Goal: Information Seeking & Learning: Learn about a topic

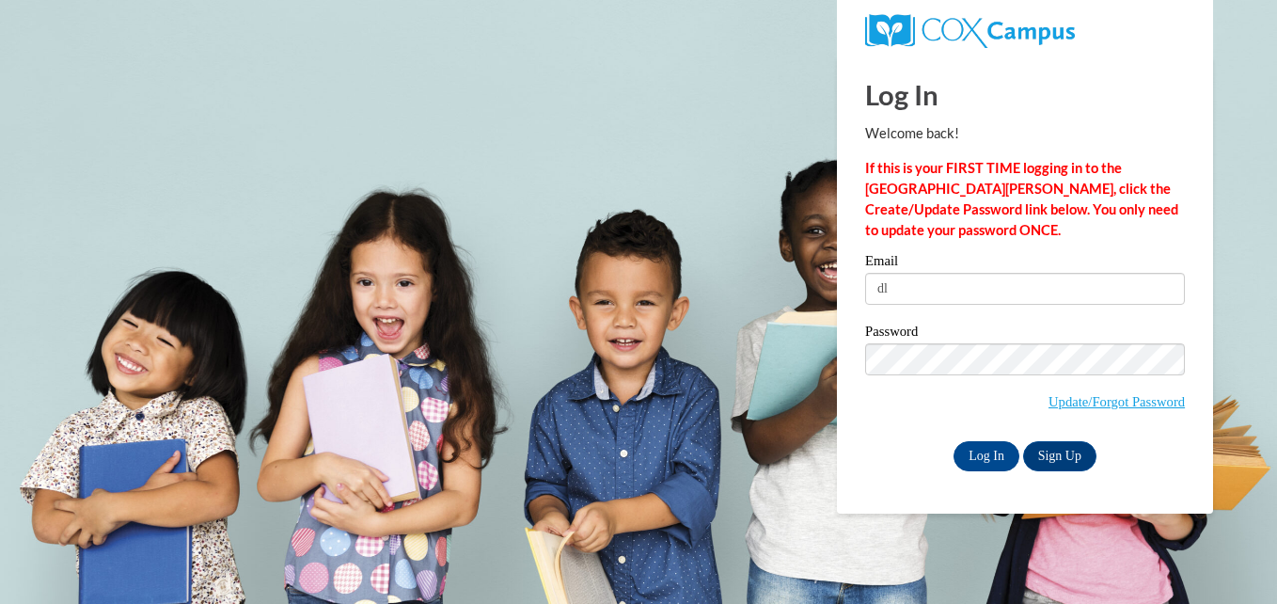
type input "[EMAIL_ADDRESS][DOMAIN_NAME]"
click at [972, 452] on input "Log In" at bounding box center [986, 456] width 66 height 30
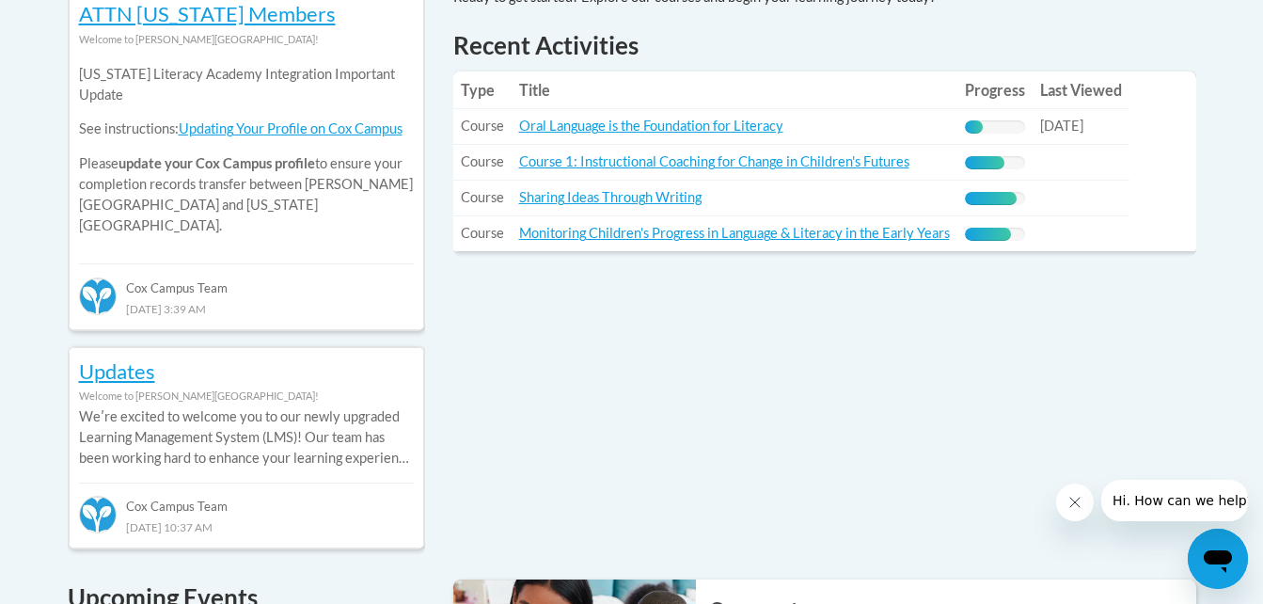
scroll to position [881, 0]
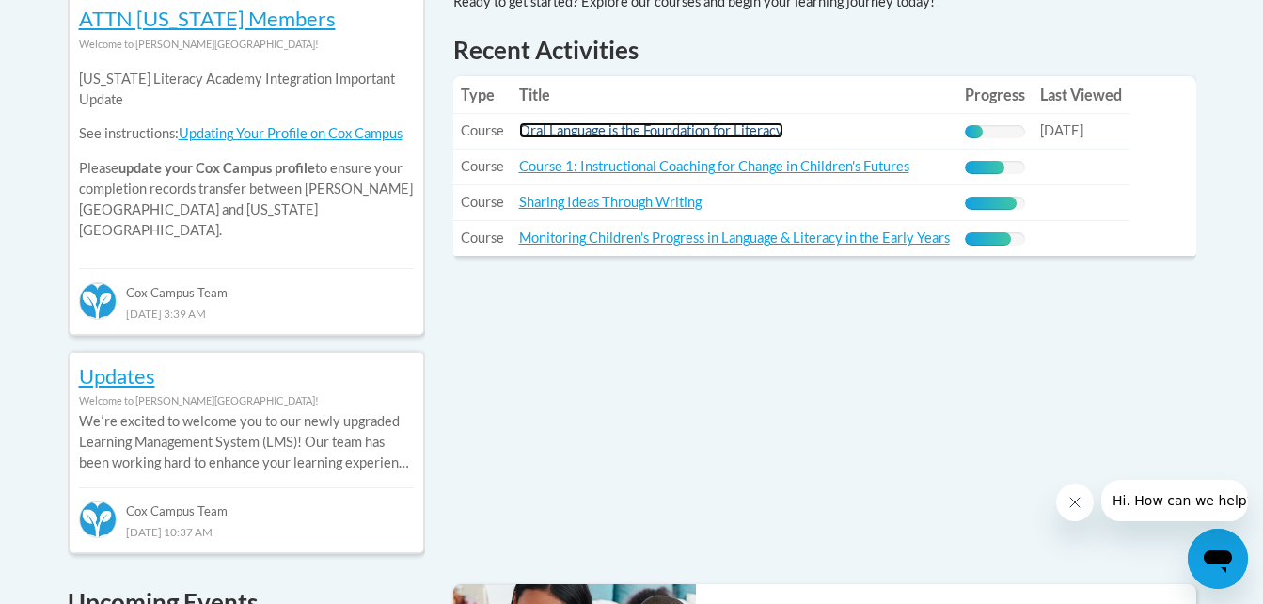
click at [584, 127] on link "Oral Language is the Foundation for Literacy" at bounding box center [651, 130] width 264 height 16
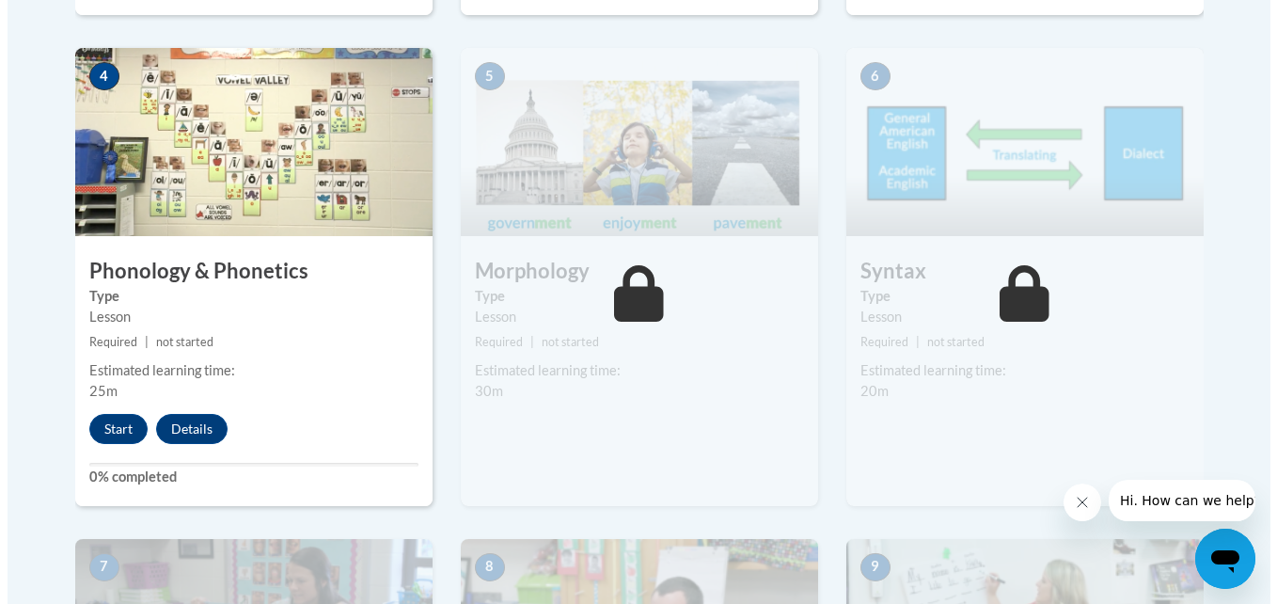
scroll to position [1137, 0]
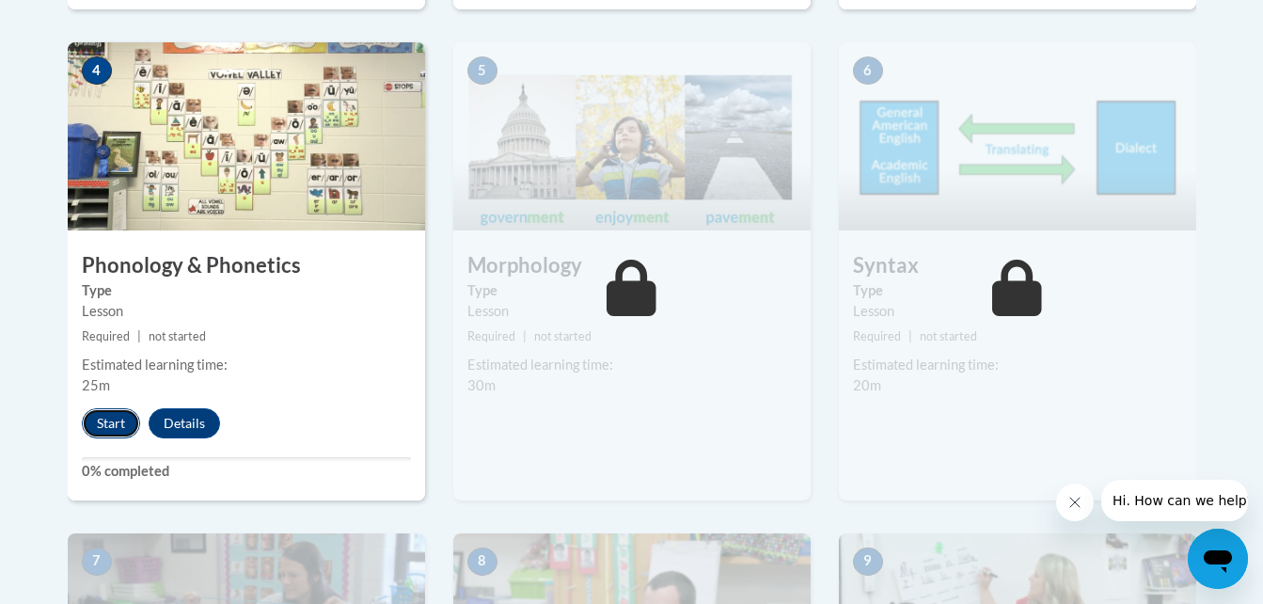
click at [101, 419] on button "Start" at bounding box center [111, 423] width 58 height 30
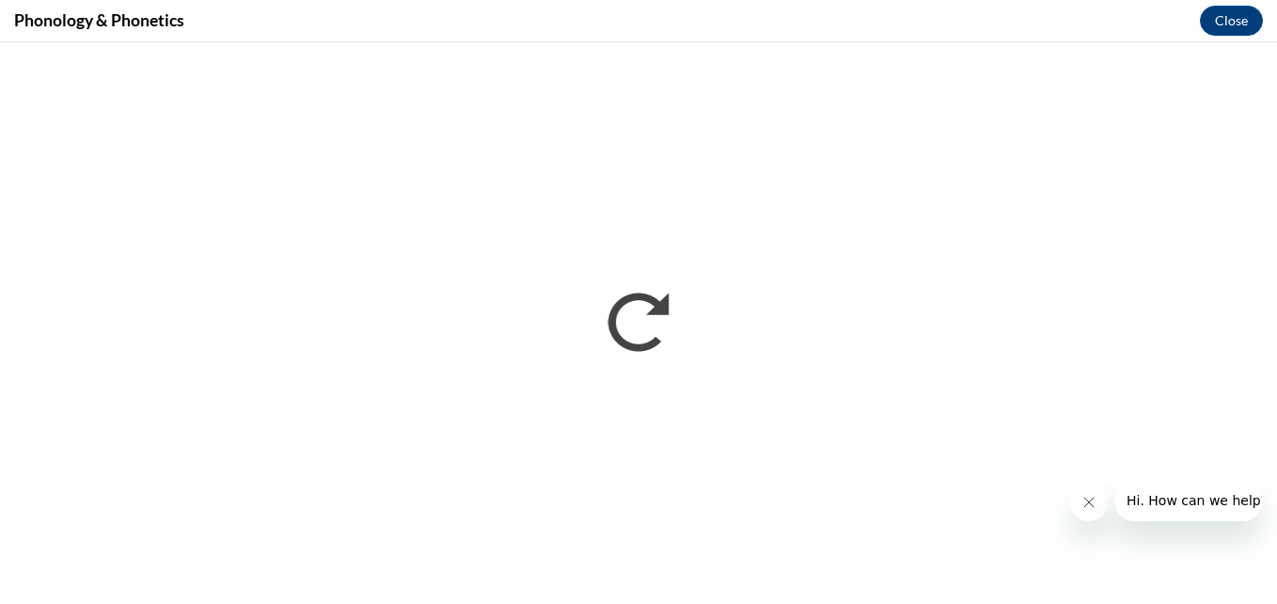
scroll to position [0, 0]
click at [1078, 496] on button "Close message from company" at bounding box center [1088, 502] width 38 height 38
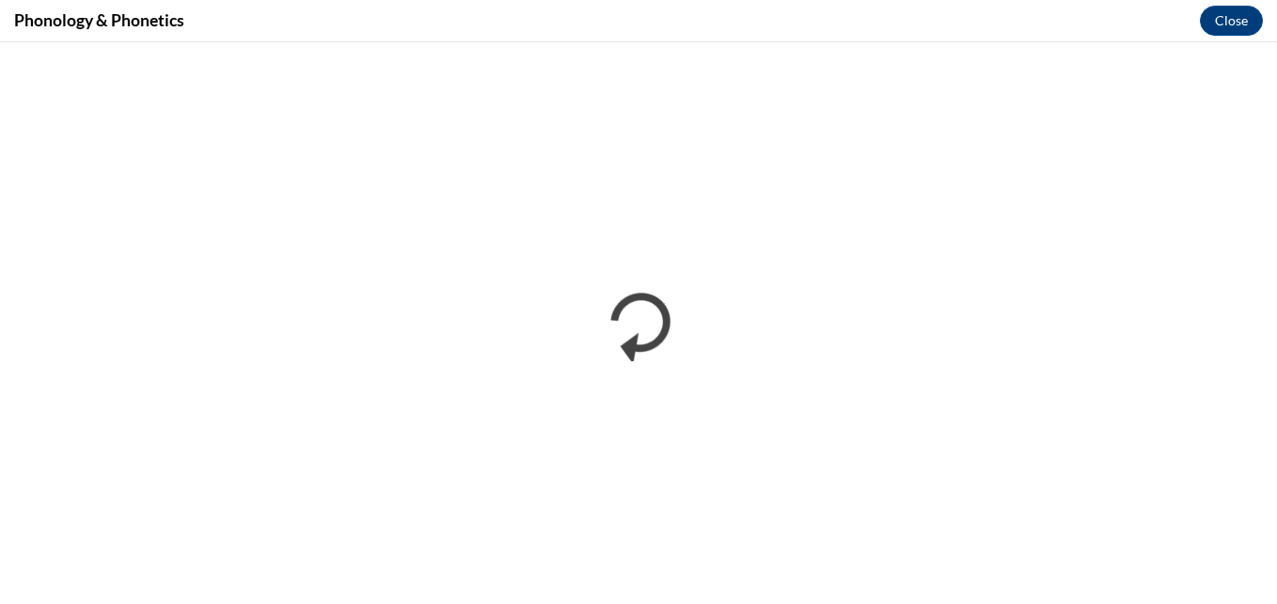
click button "Open messaging window" at bounding box center [1232, 558] width 60 height 60
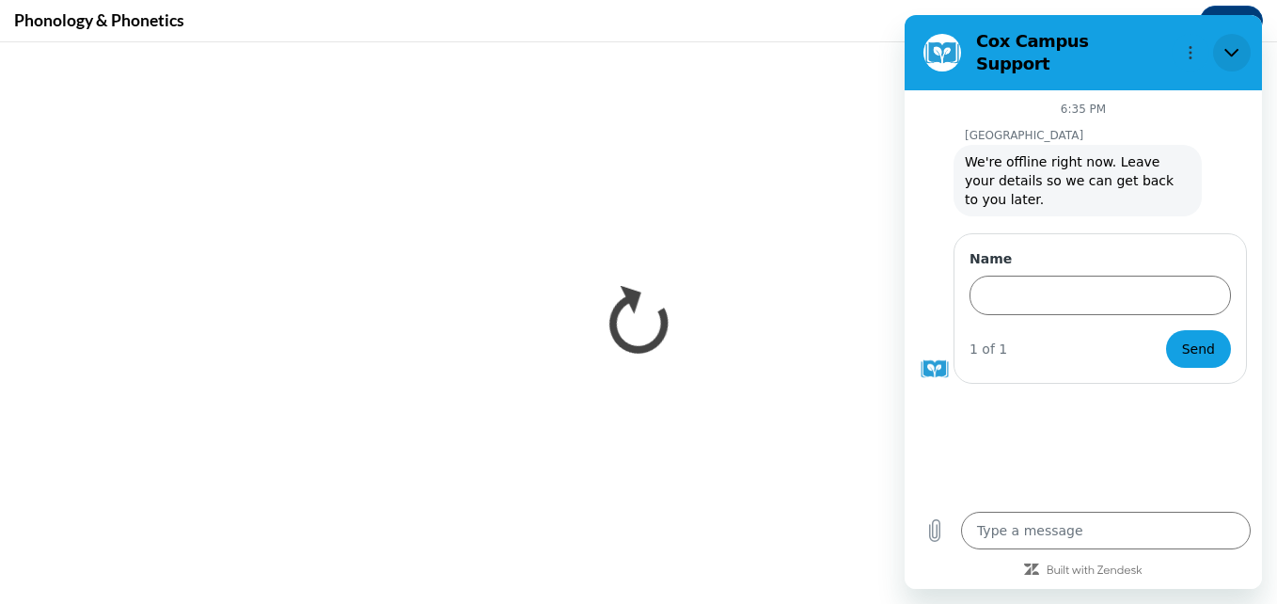
click at [1228, 45] on icon "Close" at bounding box center [1231, 52] width 15 height 15
type textarea "x"
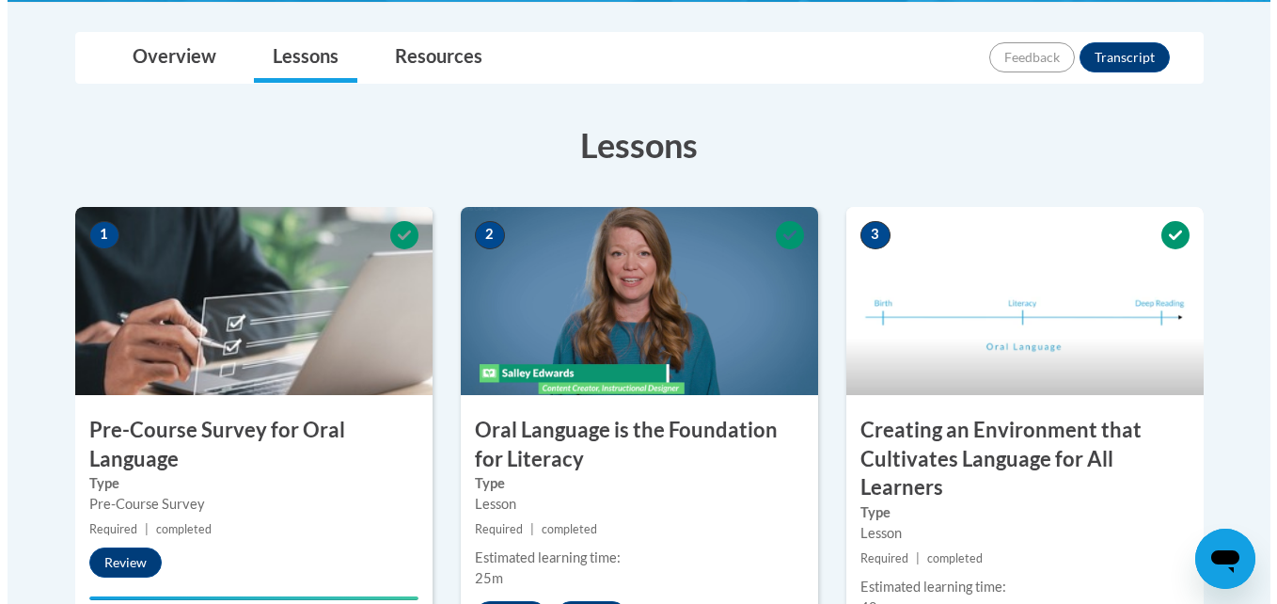
scroll to position [952, 0]
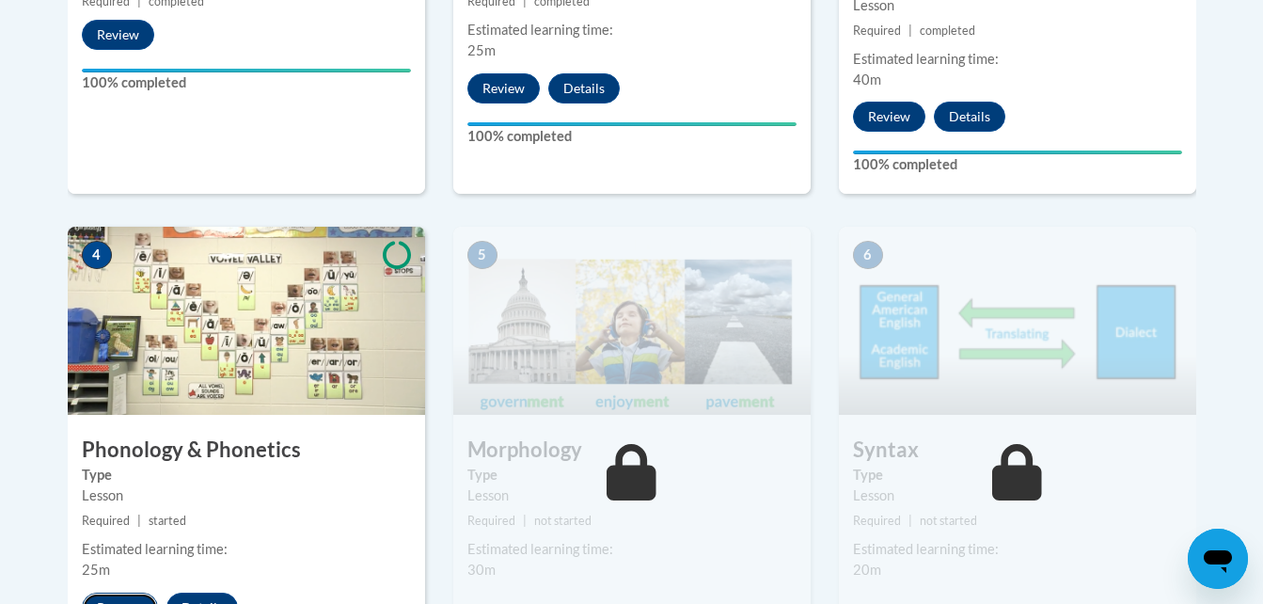
click at [125, 594] on button "Resume" at bounding box center [120, 607] width 76 height 30
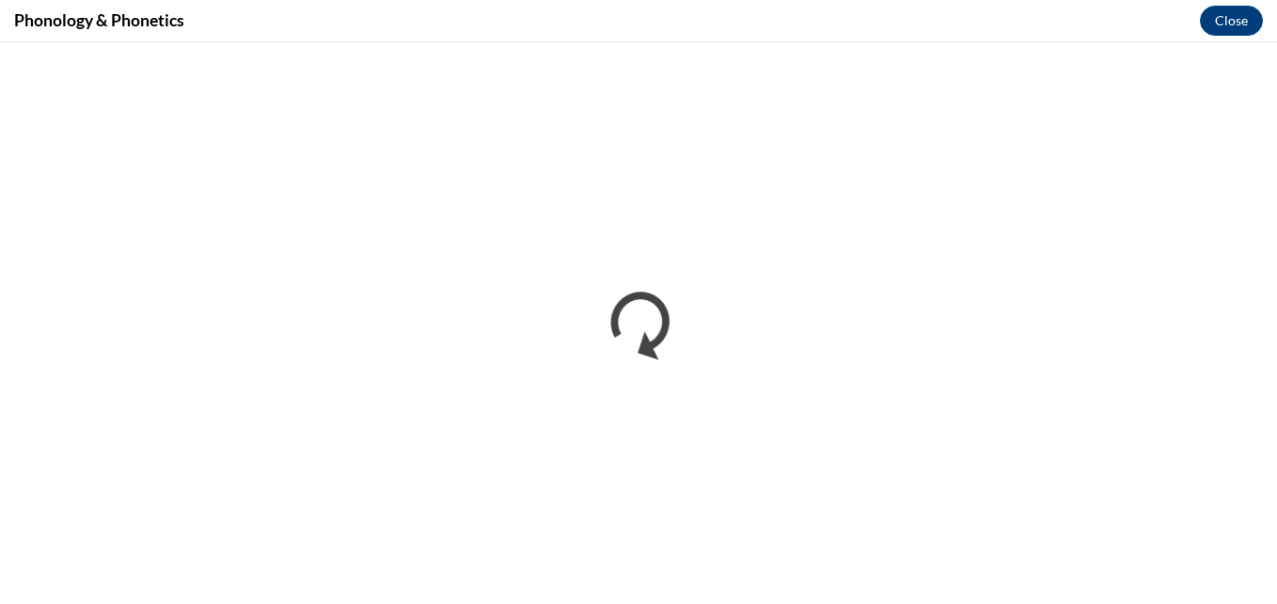
scroll to position [0, 0]
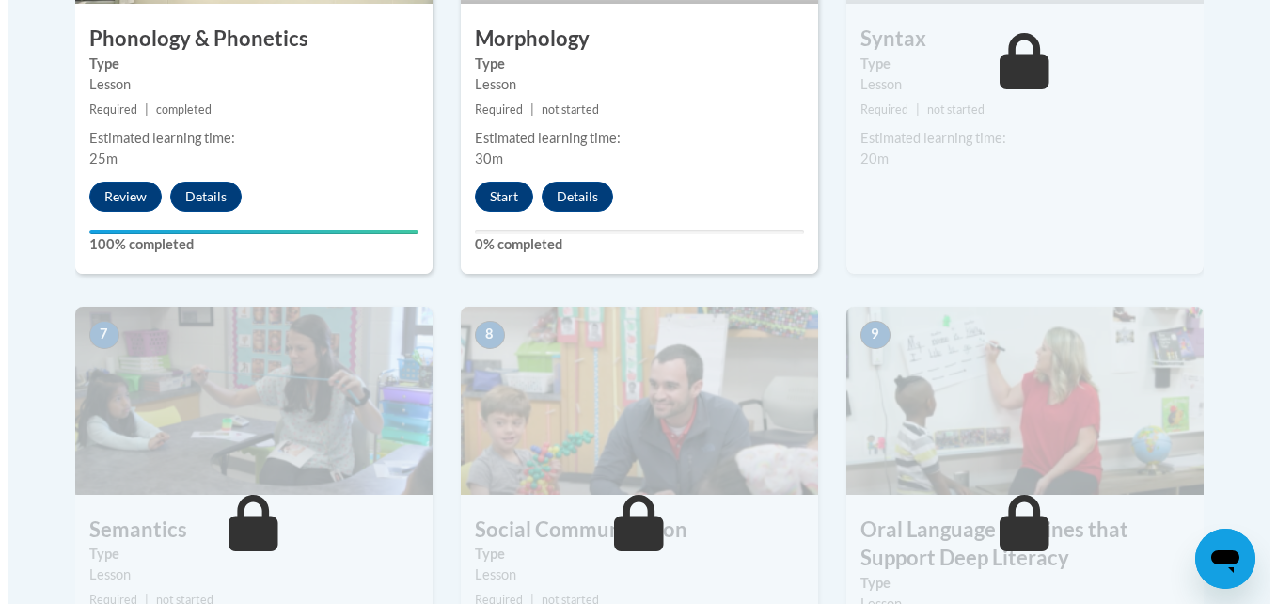
scroll to position [1369, 0]
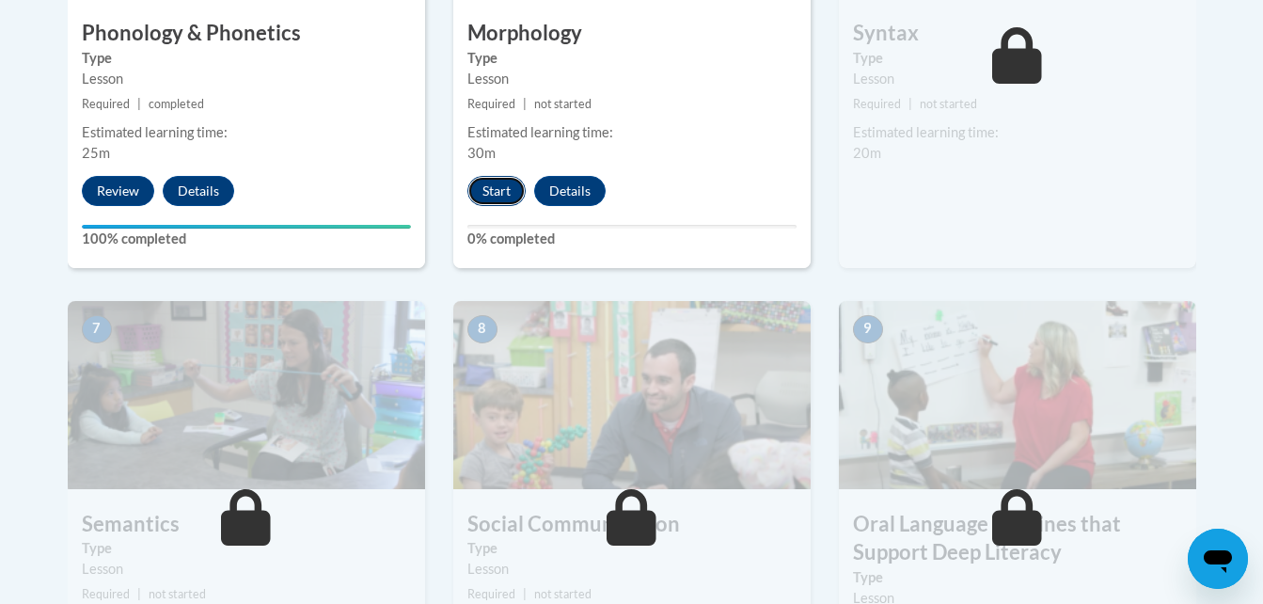
click at [497, 190] on button "Start" at bounding box center [496, 191] width 58 height 30
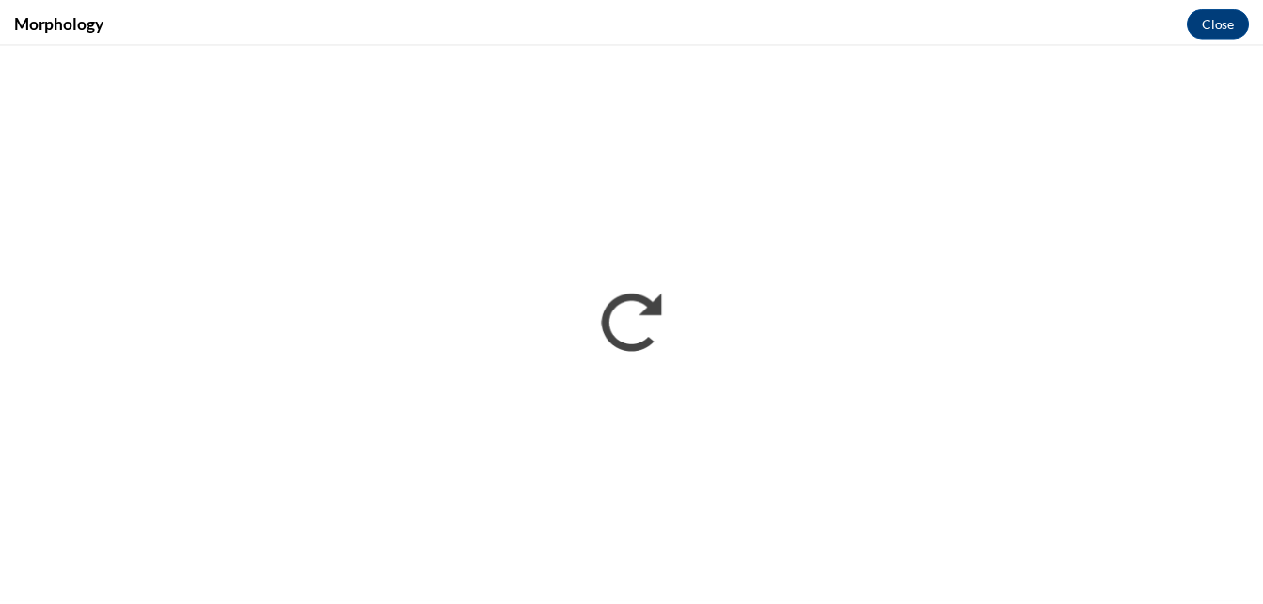
scroll to position [0, 0]
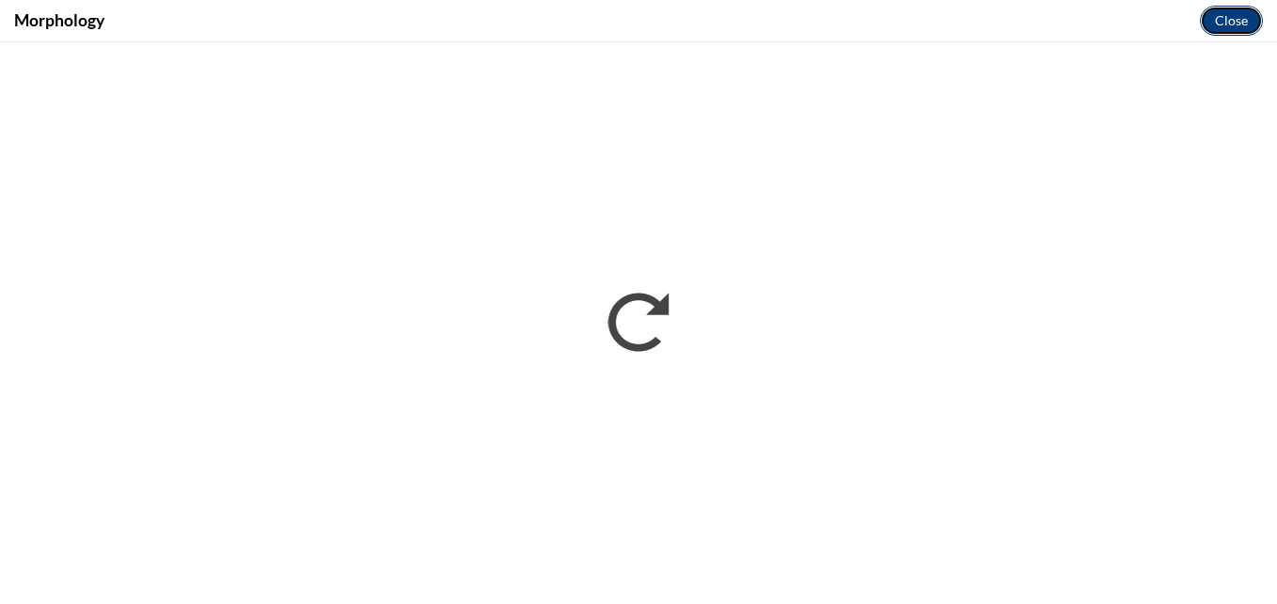
click at [1239, 25] on button "Close" at bounding box center [1231, 21] width 63 height 30
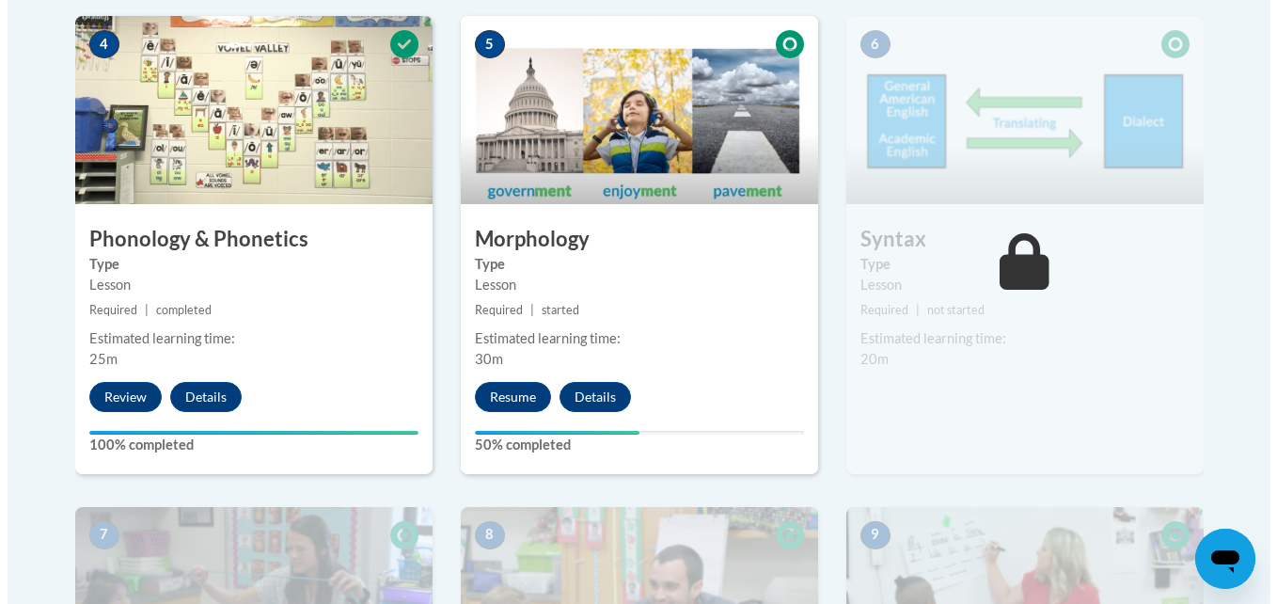
scroll to position [1208, 0]
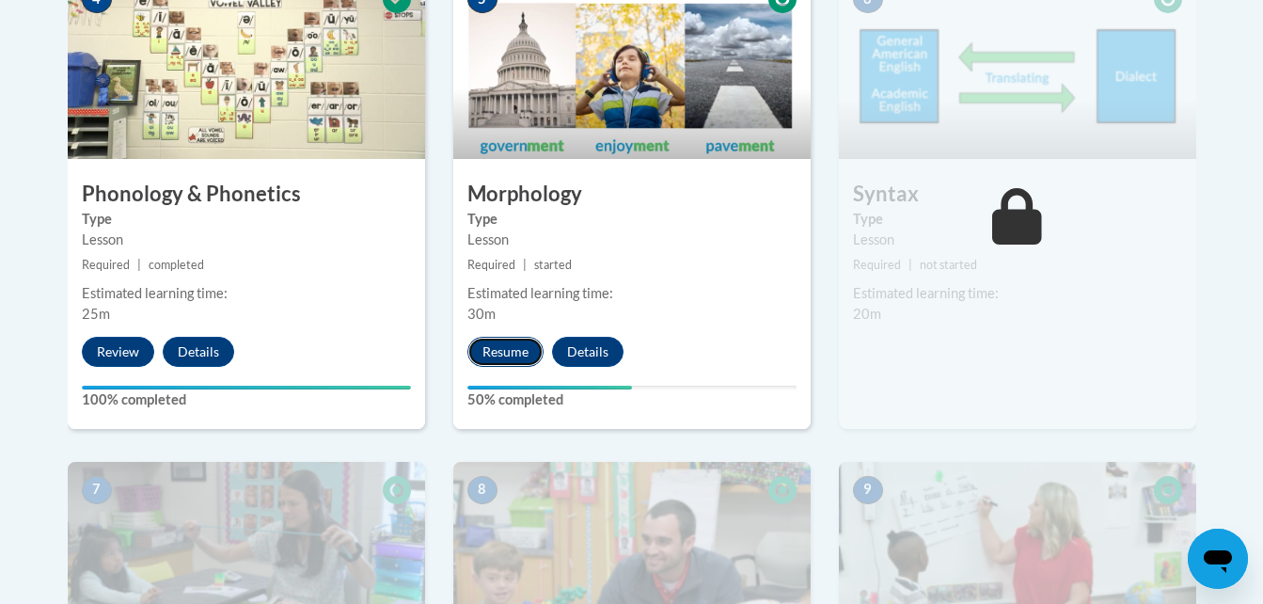
click at [523, 354] on button "Resume" at bounding box center [505, 352] width 76 height 30
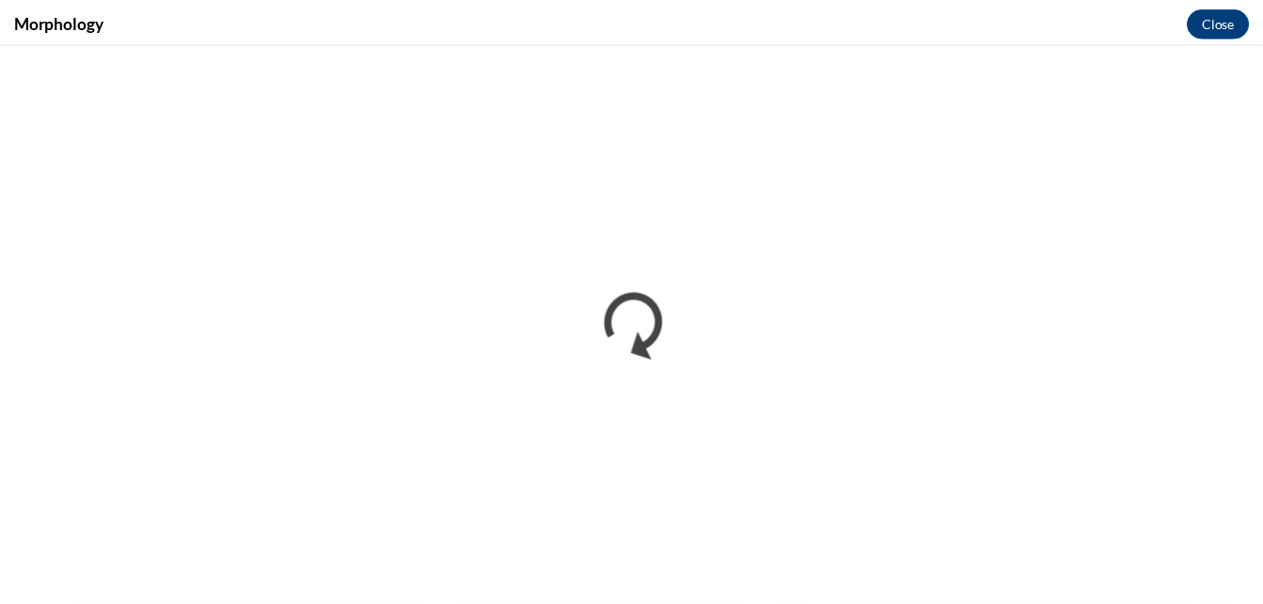
scroll to position [0, 0]
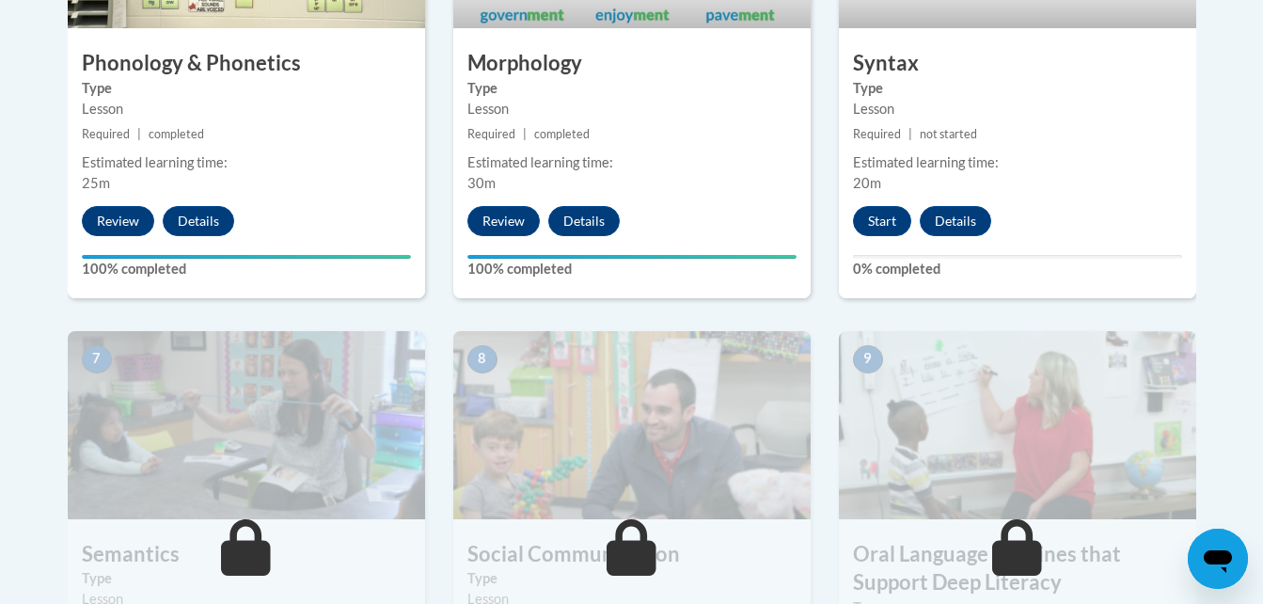
scroll to position [1324, 0]
